Goal: Check status: Check status

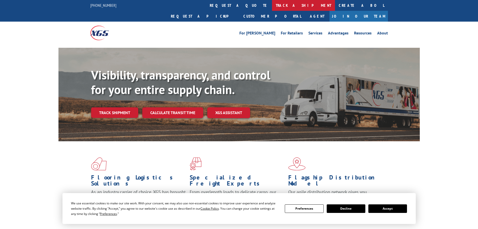
click at [272, 4] on link "track a shipment" at bounding box center [303, 5] width 63 height 11
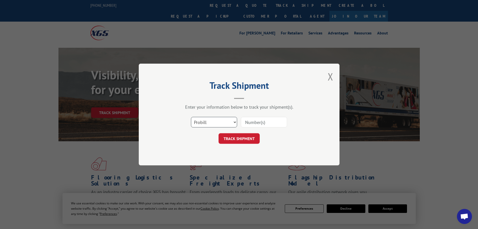
click at [225, 123] on select "Select category... Probill BOL PO" at bounding box center [214, 122] width 46 height 11
select select "bol"
click at [191, 117] on select "Select category... Probill BOL PO" at bounding box center [214, 122] width 46 height 11
click at [245, 123] on input at bounding box center [264, 122] width 46 height 11
type input "7049047"
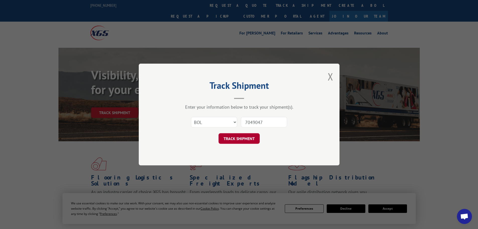
click at [241, 136] on button "TRACK SHIPMENT" at bounding box center [239, 138] width 41 height 11
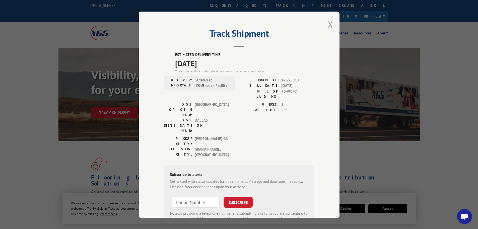
click at [330, 27] on button "Close modal" at bounding box center [331, 24] width 6 height 13
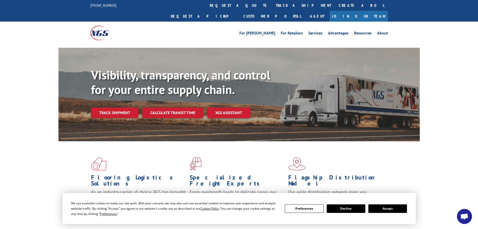
click at [272, 6] on link "track a shipment" at bounding box center [303, 5] width 63 height 11
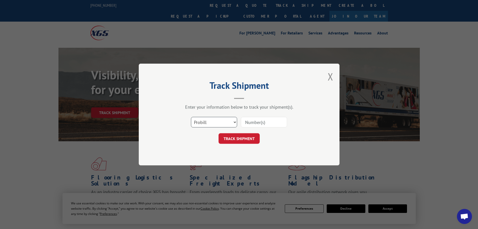
click at [234, 123] on select "Select category... Probill BOL PO" at bounding box center [214, 122] width 46 height 11
select select "po"
click at [191, 117] on select "Select category... Probill BOL PO" at bounding box center [214, 122] width 46 height 11
click at [245, 123] on input at bounding box center [264, 122] width 46 height 11
type input "2232"
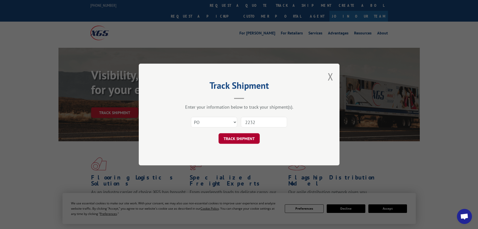
click at [249, 140] on button "TRACK SHIPMENT" at bounding box center [239, 138] width 41 height 11
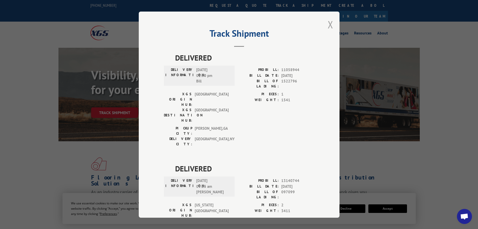
click at [328, 26] on button "Close modal" at bounding box center [331, 24] width 6 height 13
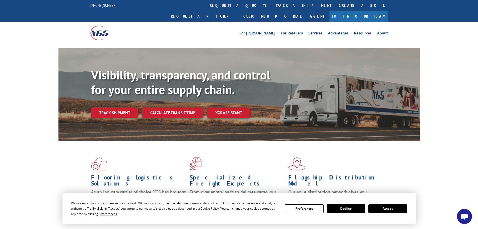
click at [272, 6] on link "track a shipment" at bounding box center [303, 5] width 63 height 11
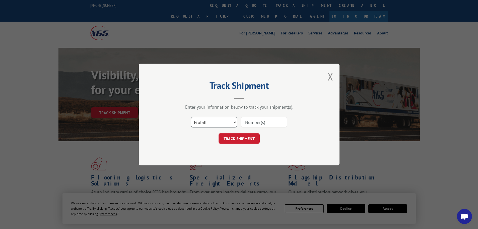
click at [226, 122] on select "Select category... Probill BOL PO" at bounding box center [214, 122] width 46 height 11
select select "po"
click at [191, 117] on select "Select category... Probill BOL PO" at bounding box center [214, 122] width 46 height 11
click at [249, 119] on input at bounding box center [264, 122] width 46 height 11
type input "2232"
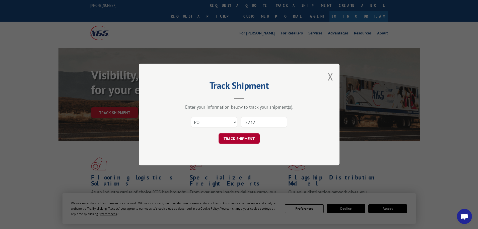
click at [249, 136] on button "TRACK SHIPMENT" at bounding box center [239, 138] width 41 height 11
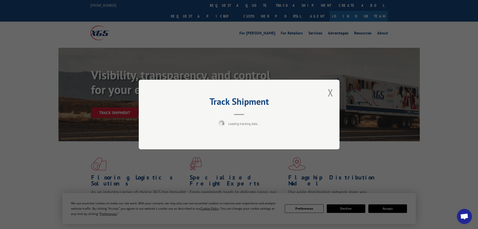
click at [390, 209] on div "Track Shipment Loading tracking data..." at bounding box center [239, 114] width 478 height 229
click at [387, 208] on div "Track Shipment Loading tracking data..." at bounding box center [239, 114] width 478 height 229
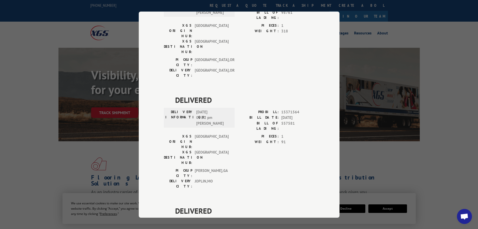
scroll to position [1182, 0]
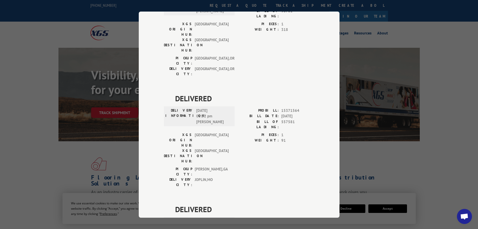
click at [443, 26] on div "Track Shipment DELIVERED DELIVERY INFORMATION: [DATE] 01:30 pm [PERSON_NAME]: 1…" at bounding box center [239, 114] width 478 height 229
